Goal: Task Accomplishment & Management: Manage account settings

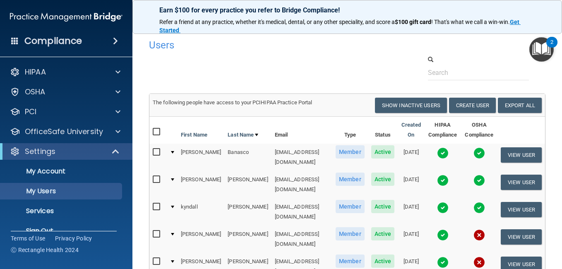
select select "20"
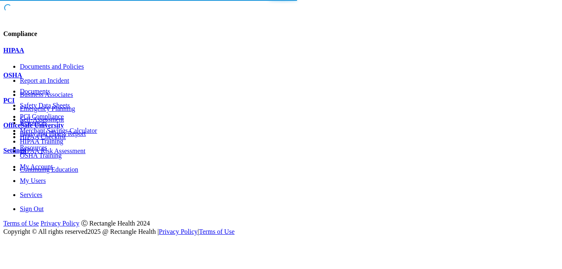
select select "20"
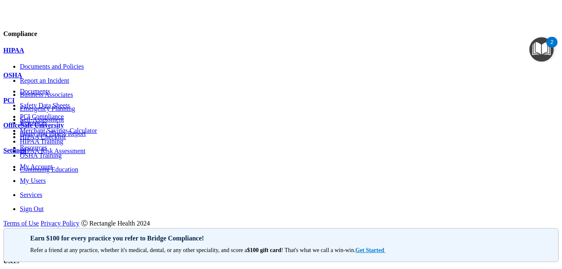
scroll to position [124, 0]
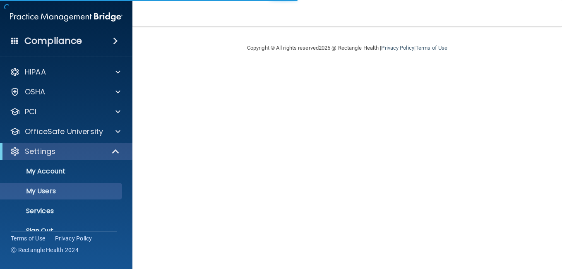
select select "20"
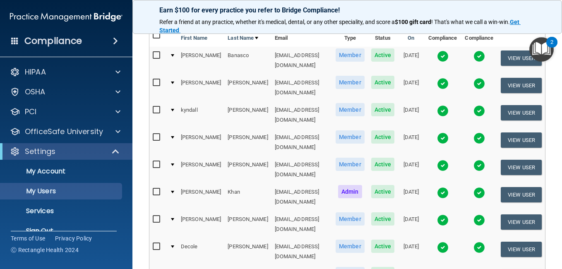
scroll to position [83, 0]
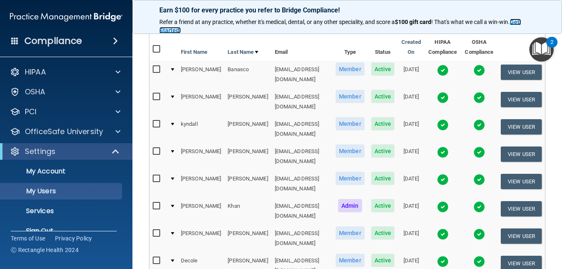
click at [516, 21] on strong "Get Started" at bounding box center [339, 26] width 361 height 15
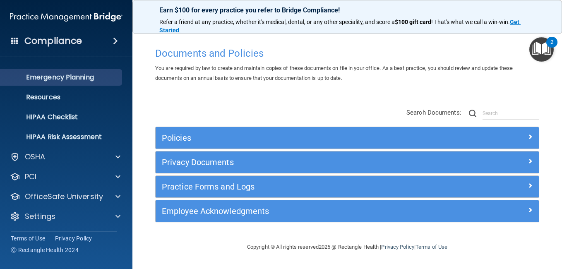
scroll to position [74, 0]
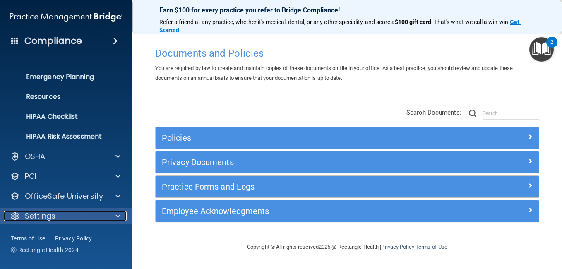
click at [35, 214] on p "Settings" at bounding box center [40, 216] width 31 height 10
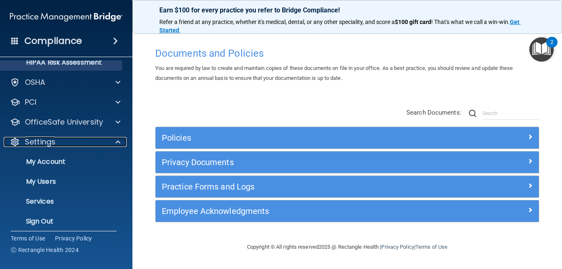
scroll to position [154, 0]
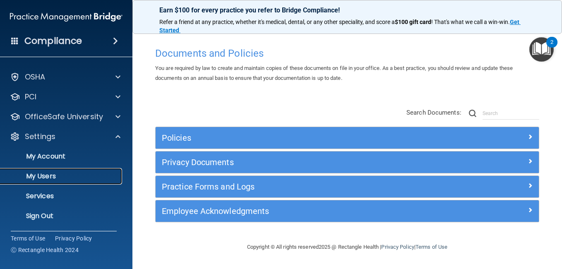
click at [49, 174] on p "My Users" at bounding box center [61, 176] width 113 height 8
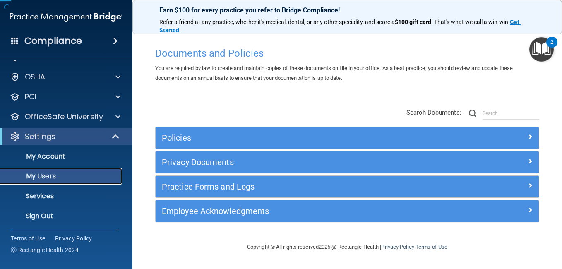
scroll to position [15, 0]
select select "20"
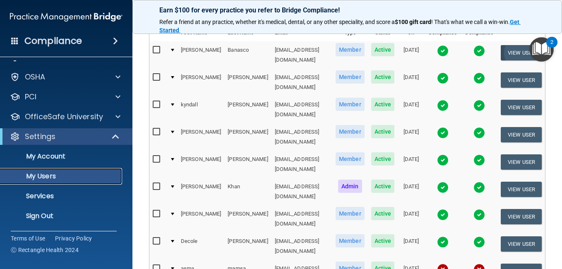
scroll to position [83, 0]
